Goal: Transaction & Acquisition: Purchase product/service

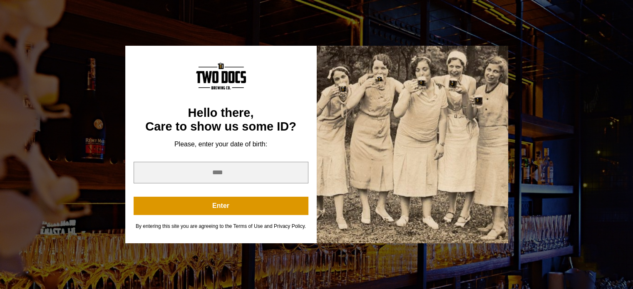
scroll to position [157, 0]
click at [225, 176] on input "year" at bounding box center [221, 173] width 175 height 22
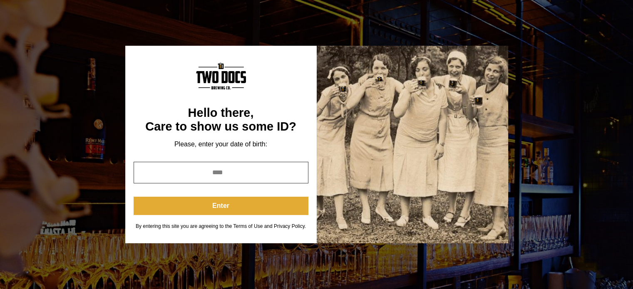
type input "****"
click at [231, 203] on button "Enter" at bounding box center [221, 206] width 175 height 18
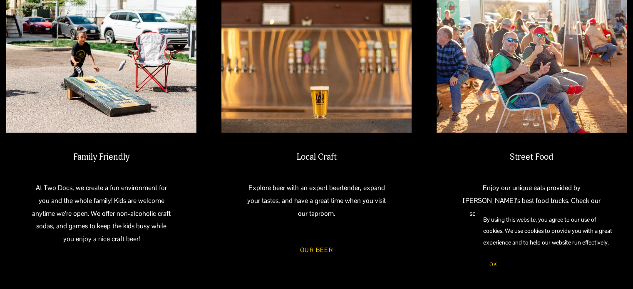
scroll to position [380, 0]
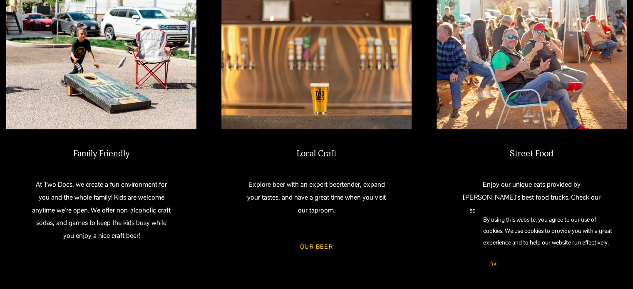
click at [307, 252] on link "Our Beer" at bounding box center [316, 247] width 57 height 22
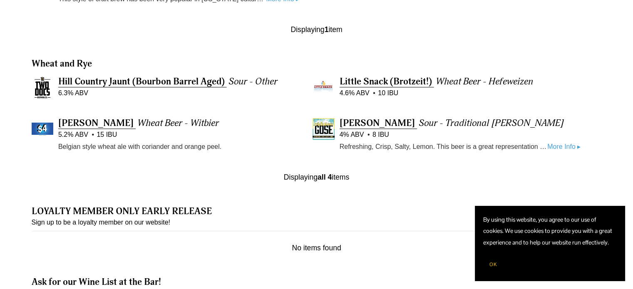
scroll to position [750, 0]
